Goal: Information Seeking & Learning: Learn about a topic

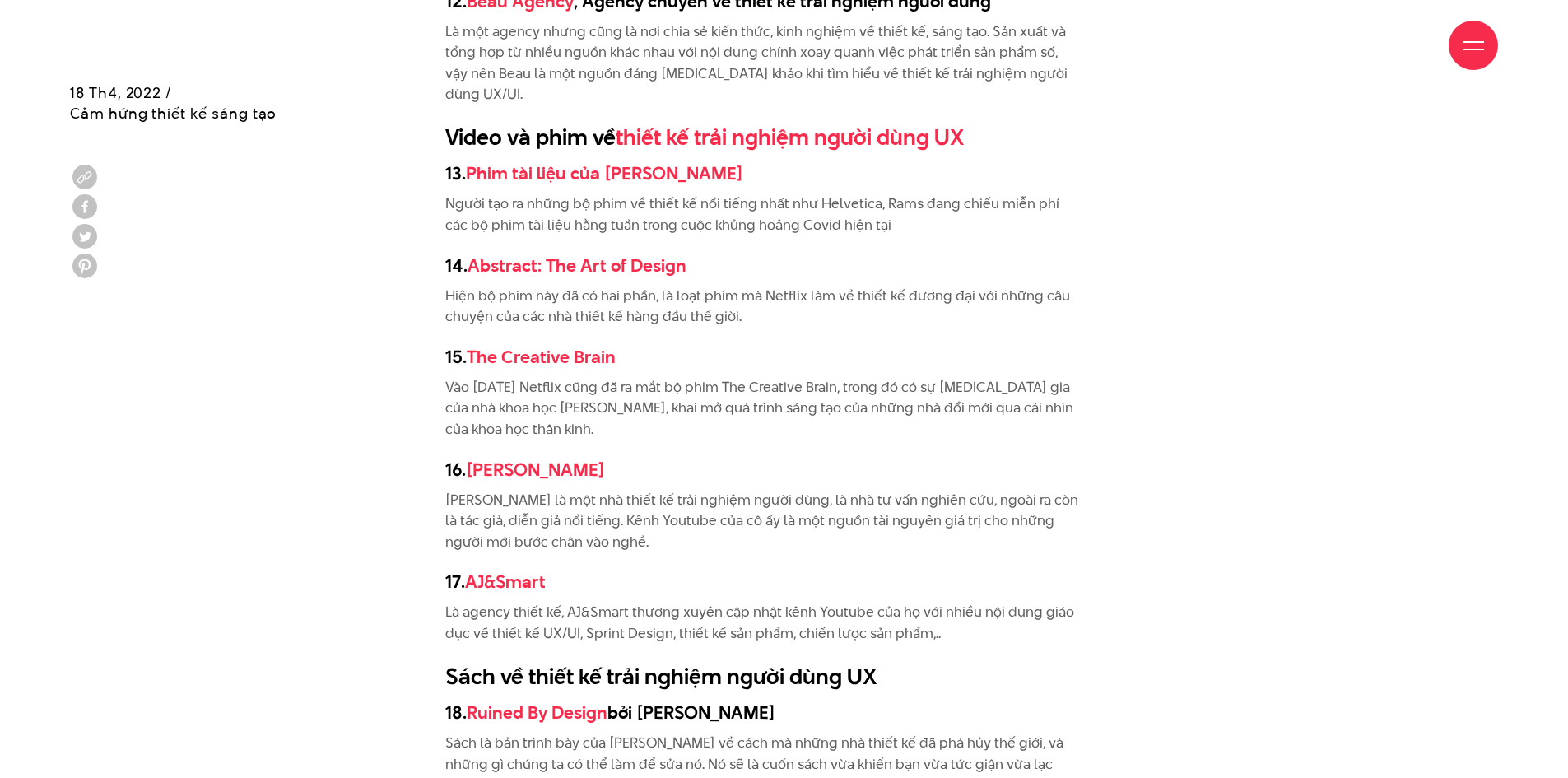
scroll to position [3787, 0]
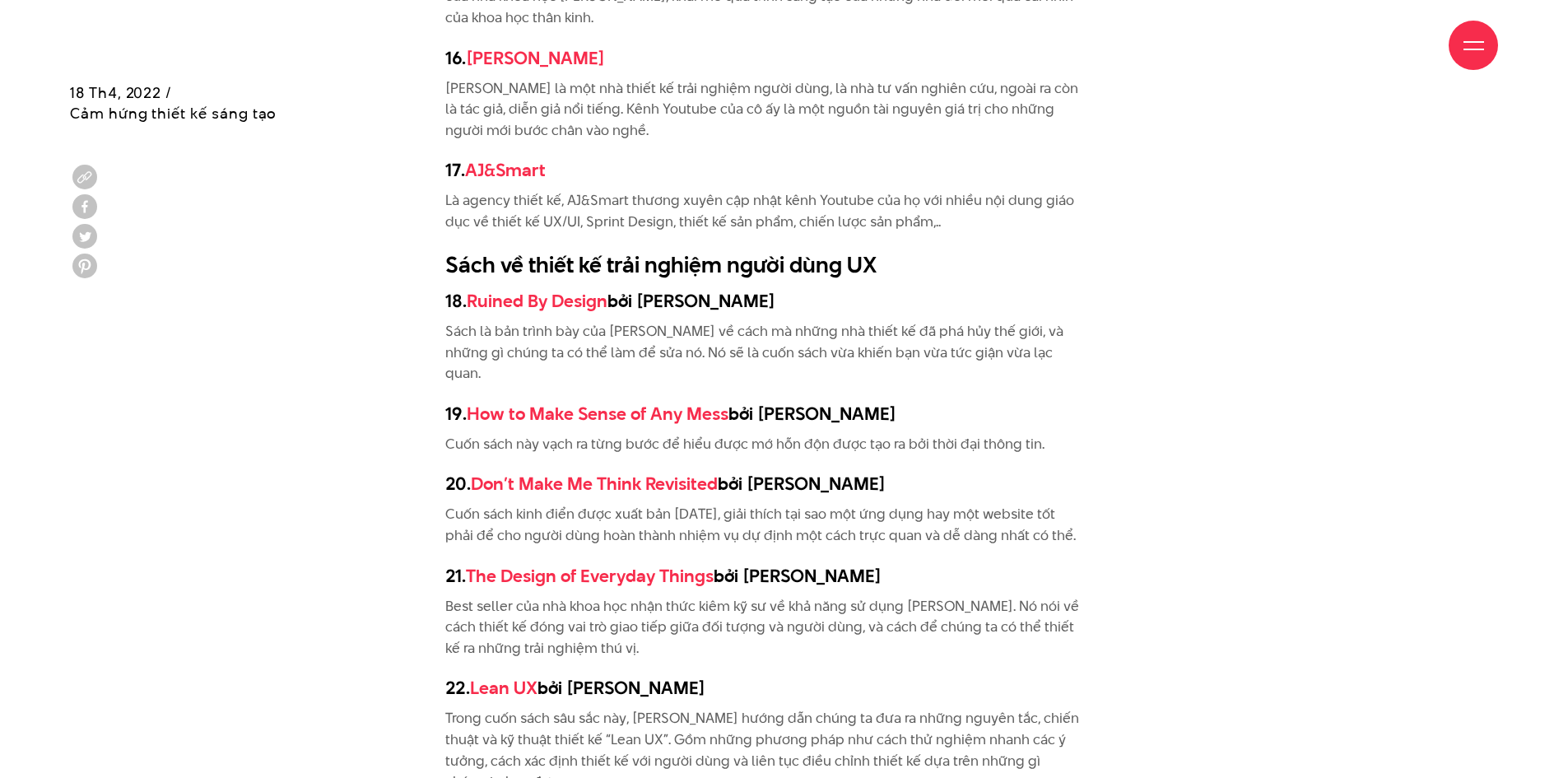
click at [802, 471] on h3 "20. Don’t Make Me Think Revisited bởi [PERSON_NAME]" at bounding box center [764, 484] width 636 height 25
click at [797, 471] on h3 "20. Don’t Make Me Think Revisited bởi [PERSON_NAME]" at bounding box center [764, 484] width 636 height 25
click at [797, 471] on h3 "20. Don’t Make Me Think Revisited bởi Steve Krug" at bounding box center [764, 484] width 636 height 25
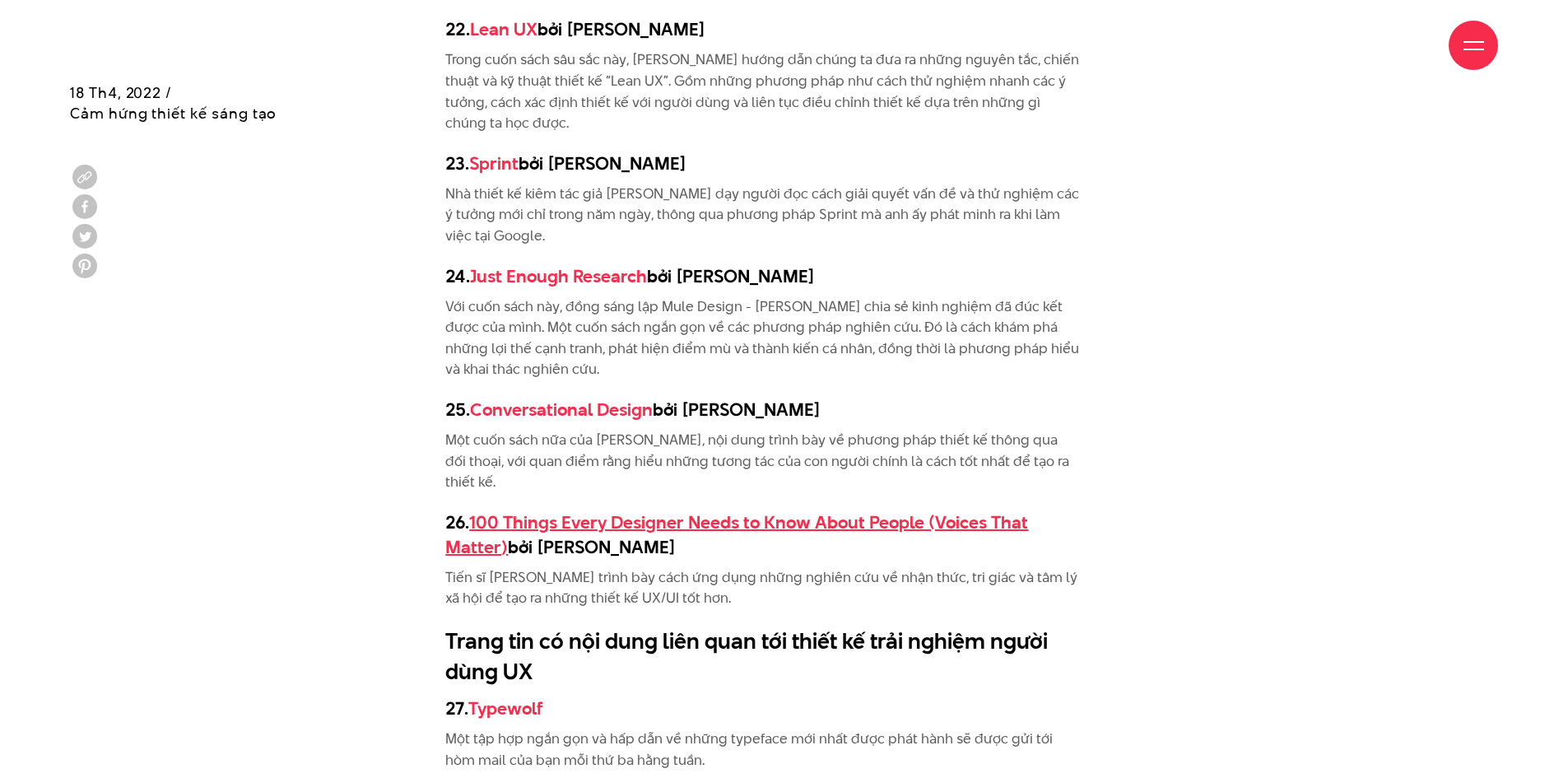
scroll to position [4610, 0]
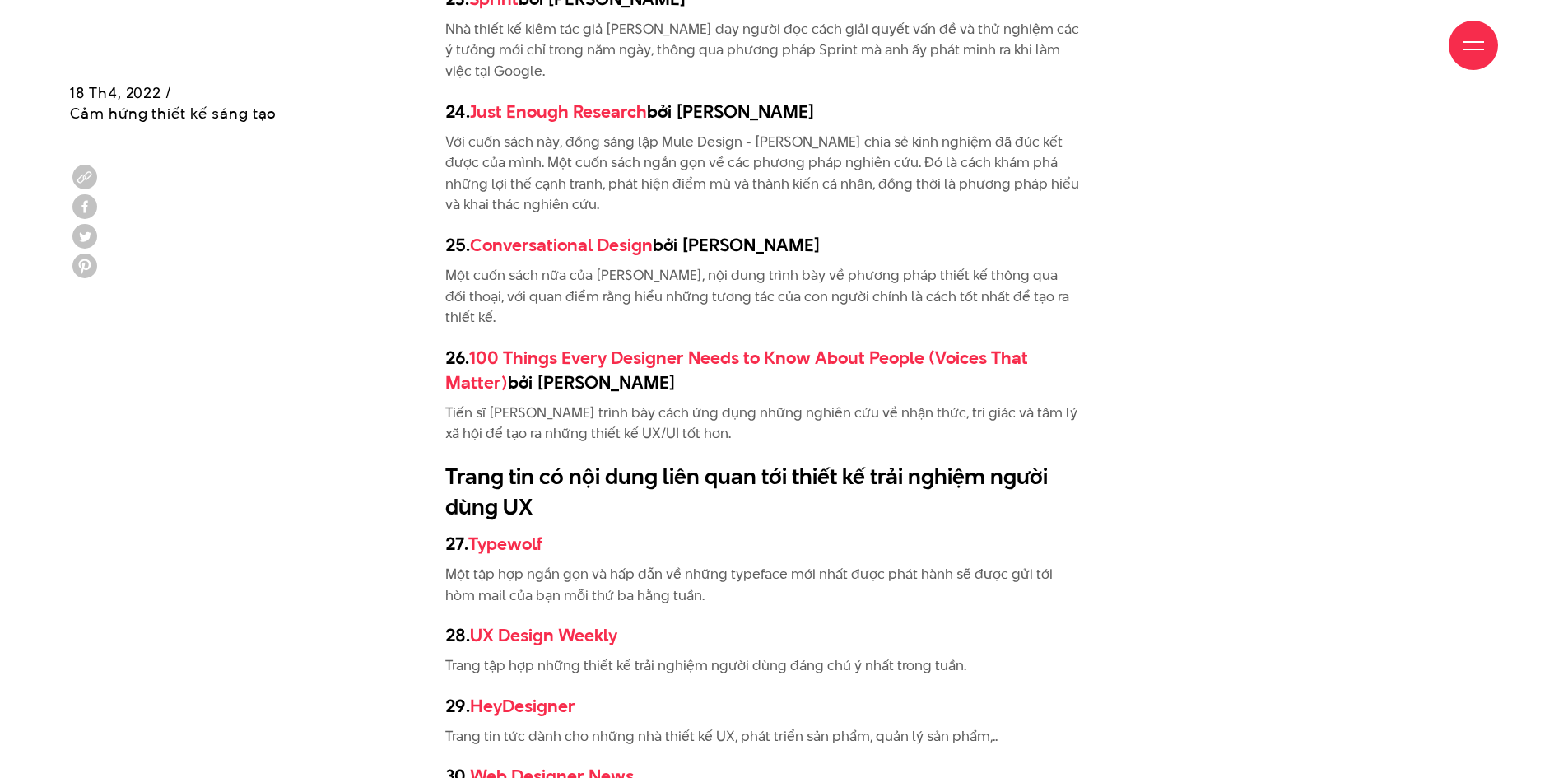
click at [675, 655] on p "Trang tập hợp những thiết kế trải nghiệm người dùng đáng chú ý nhất trong tuần." at bounding box center [764, 665] width 636 height 21
click at [642, 655] on p "Trang tập hợp những thiết kế trải nghiệm người dùng đáng chú ý nhất trong tuần." at bounding box center [764, 665] width 636 height 21
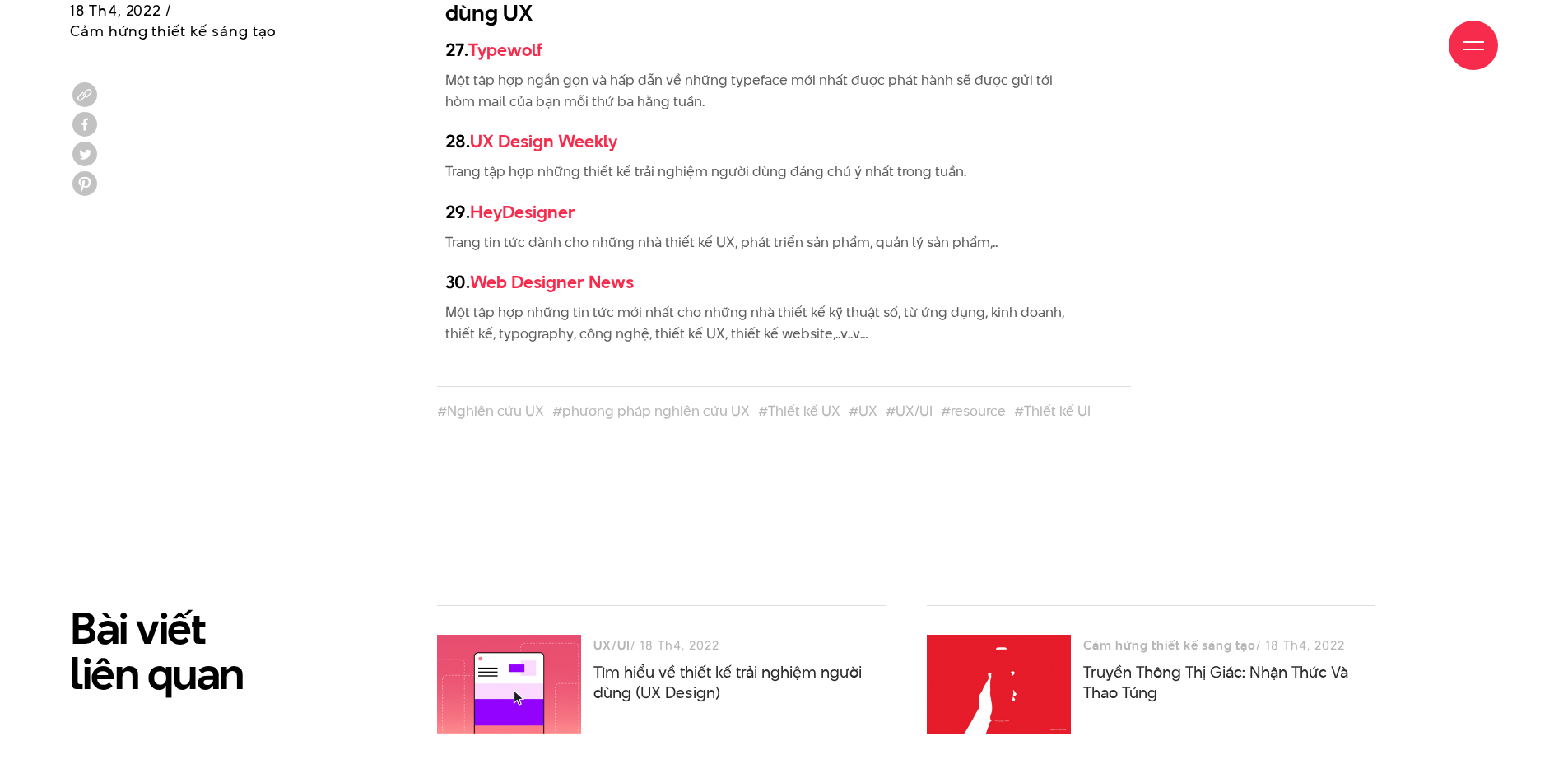
scroll to position [5434, 0]
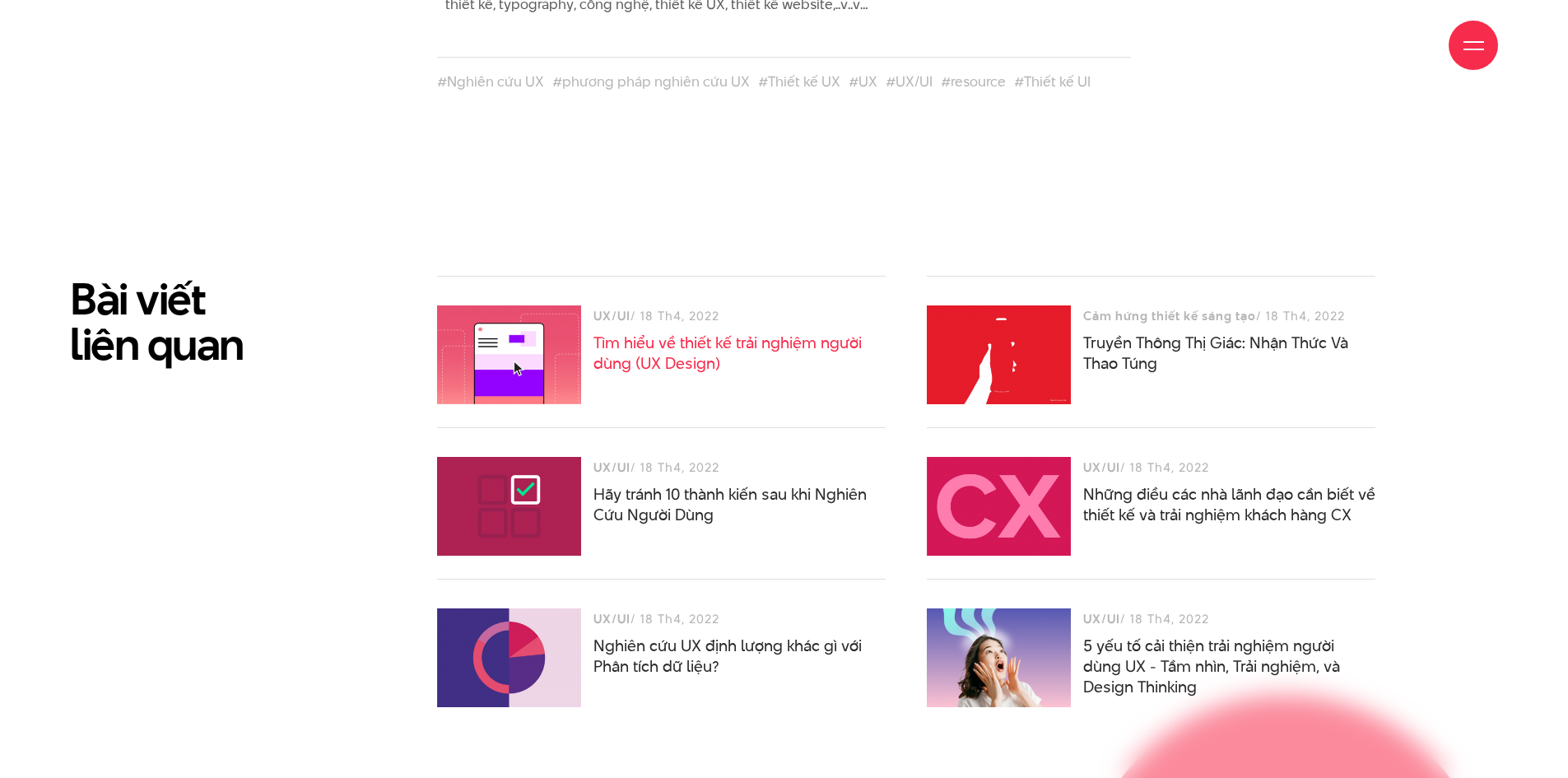
click at [696, 331] on link "Tìm hiểu về thiết kế trải nghiệm người dùng (UX Design)" at bounding box center [727, 353] width 268 height 43
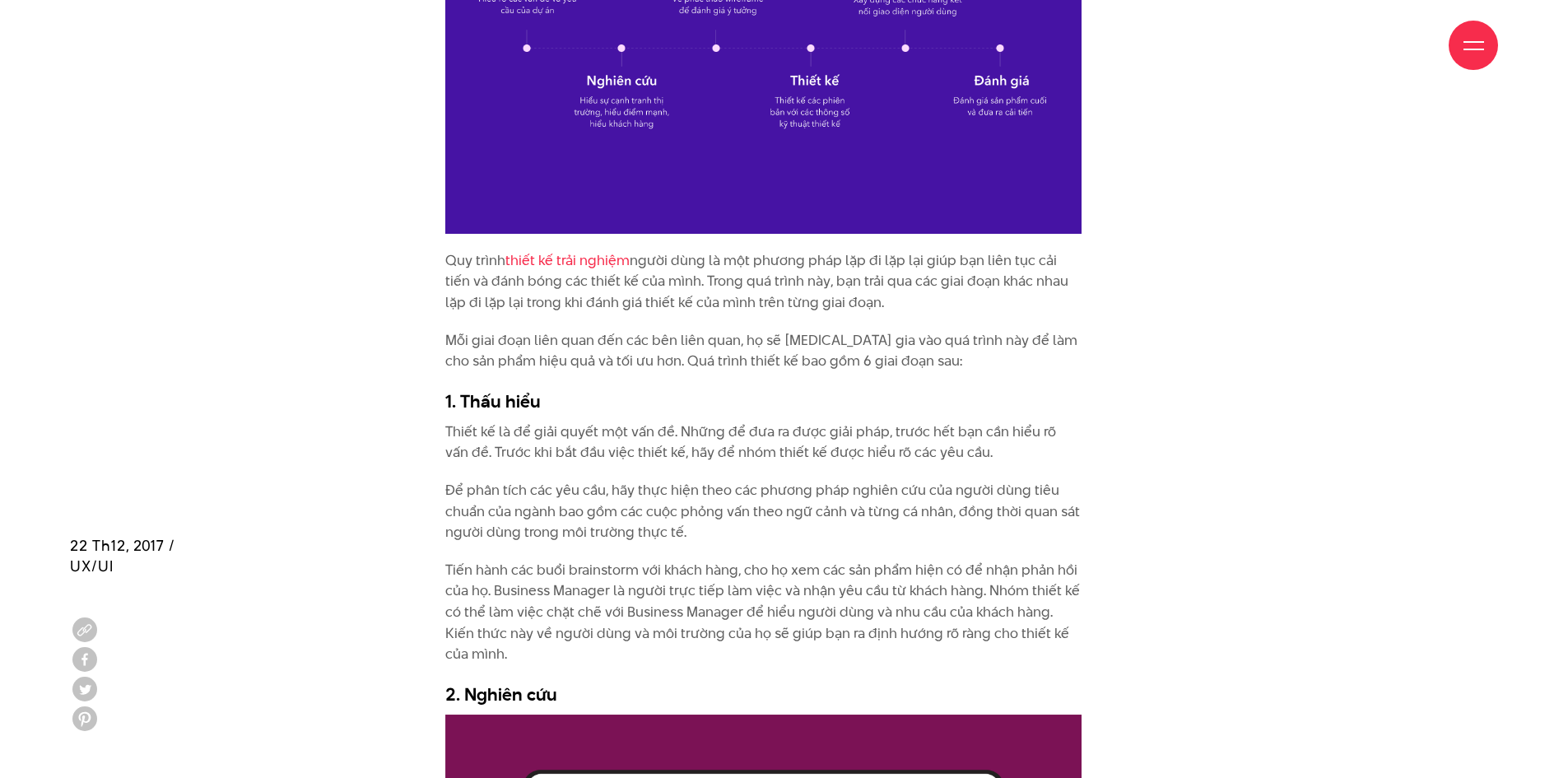
scroll to position [3046, 0]
